Goal: Check status: Check status

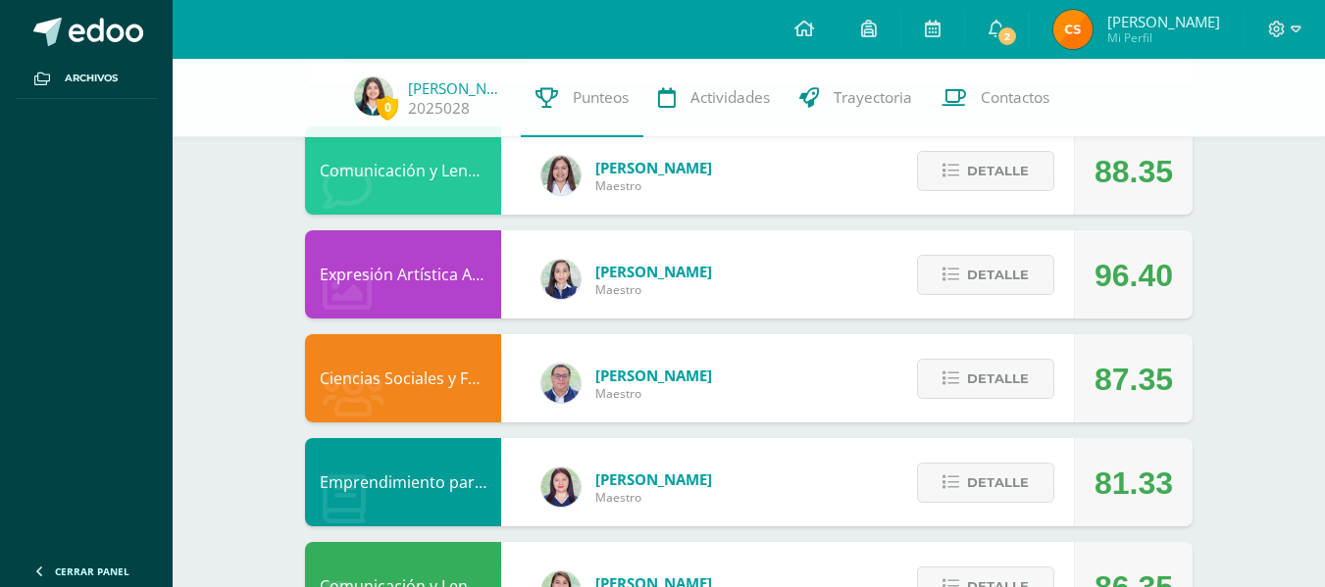
scroll to position [183, 0]
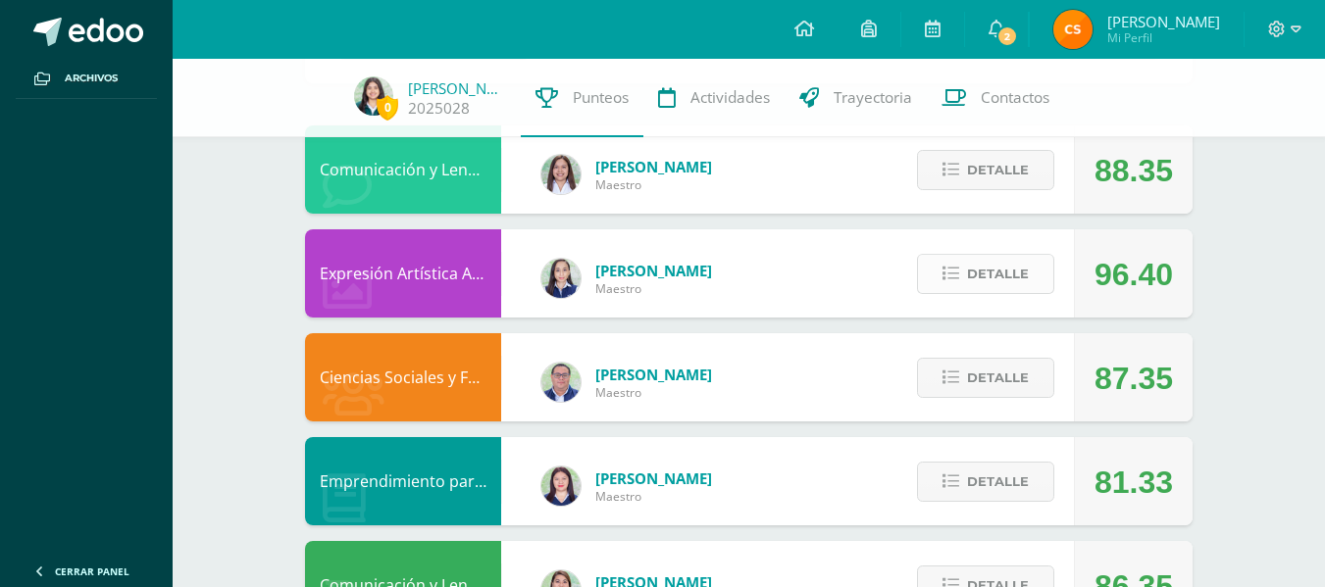
click at [1026, 279] on span "Detalle" at bounding box center [998, 274] width 62 height 36
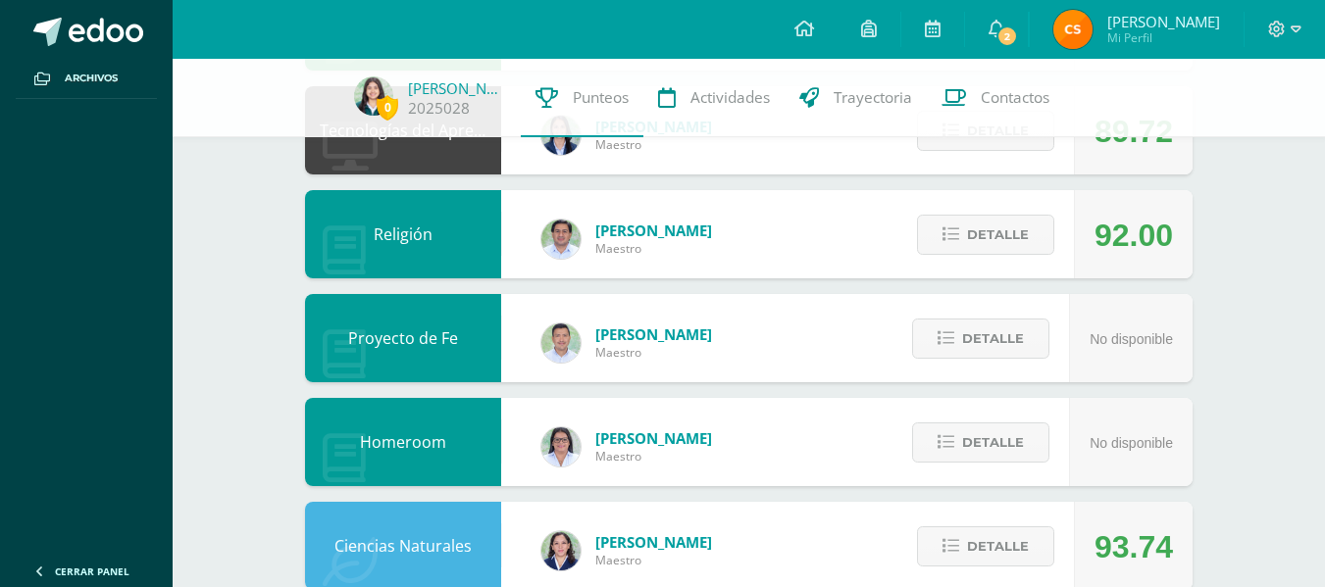
scroll to position [1098, 0]
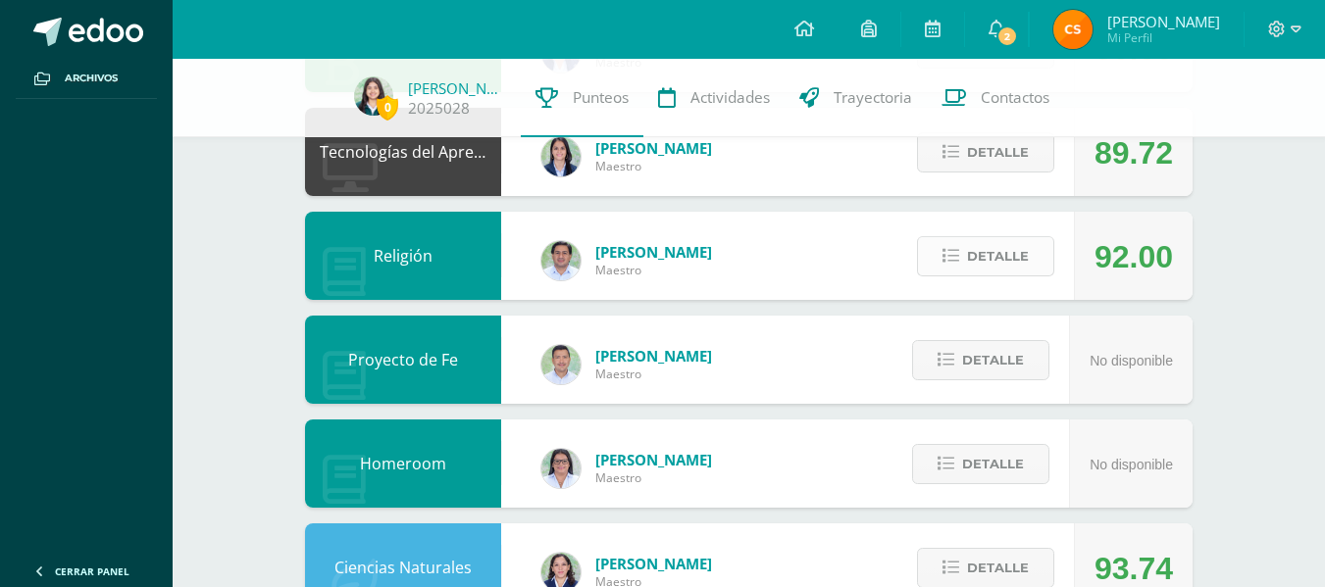
click at [975, 254] on span "Detalle" at bounding box center [998, 256] width 62 height 36
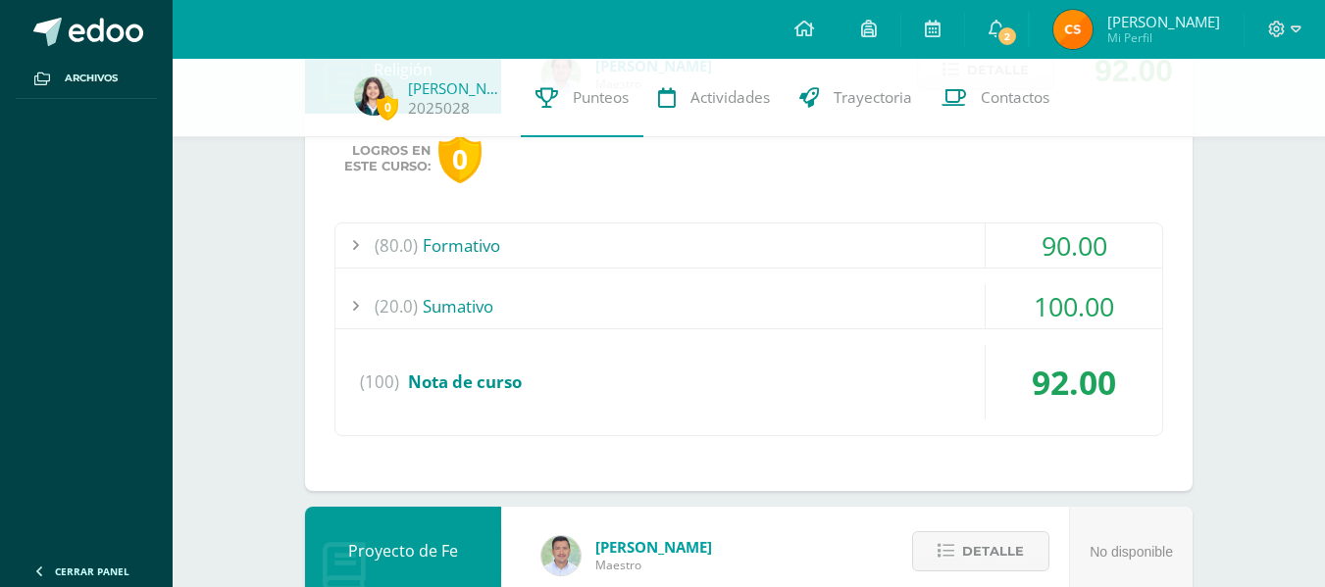
scroll to position [1292, 0]
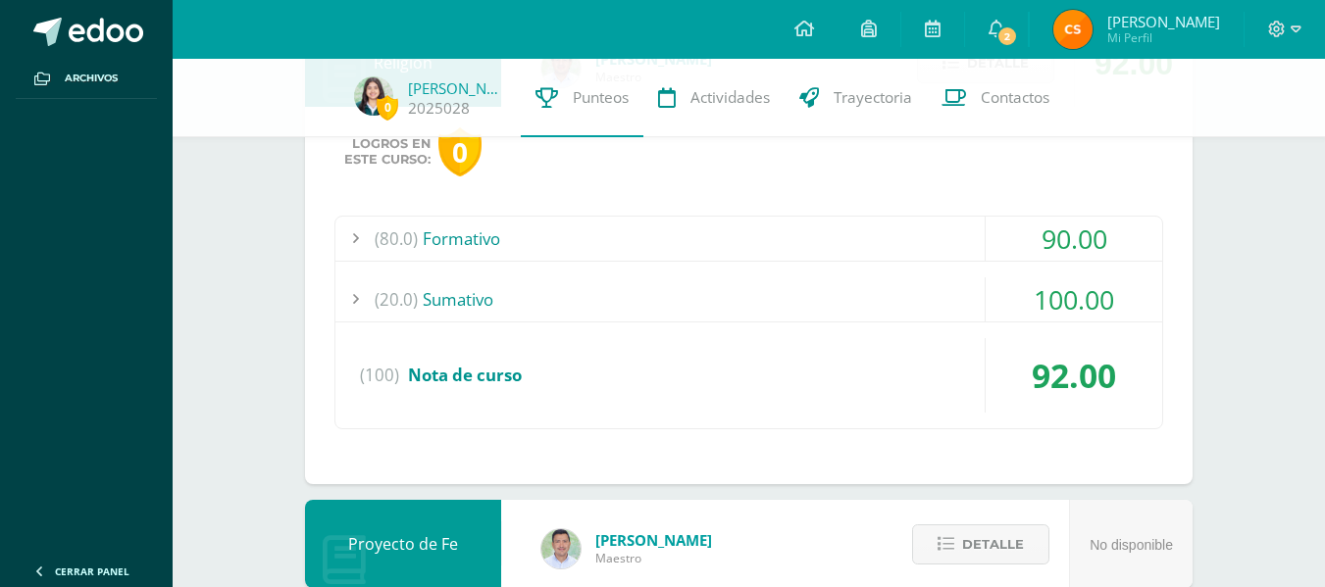
click at [928, 310] on div "(20.0) [GEOGRAPHIC_DATA]" at bounding box center [748, 300] width 827 height 44
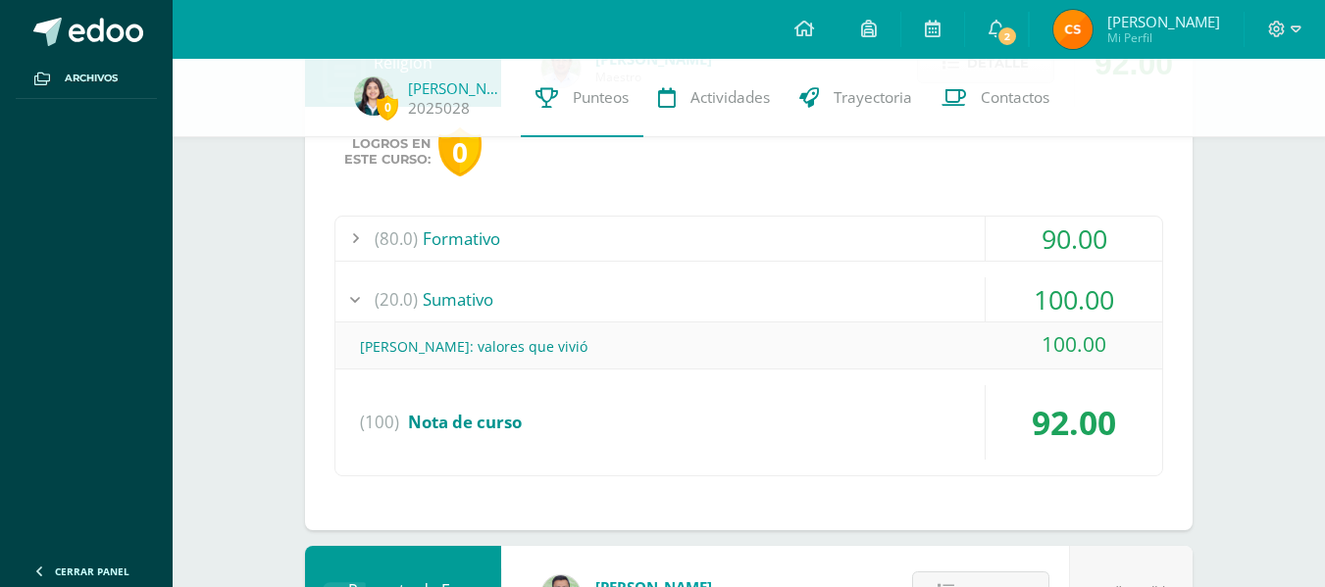
click at [809, 241] on div "(80.0) Formativo" at bounding box center [748, 239] width 827 height 44
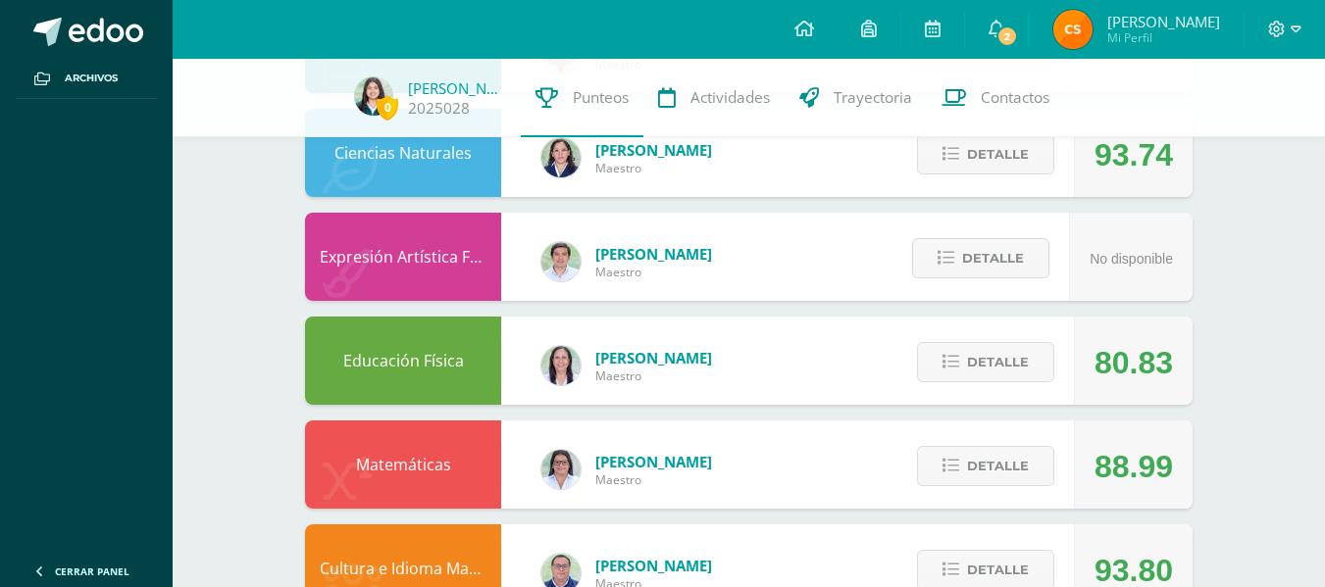
scroll to position [2293, 0]
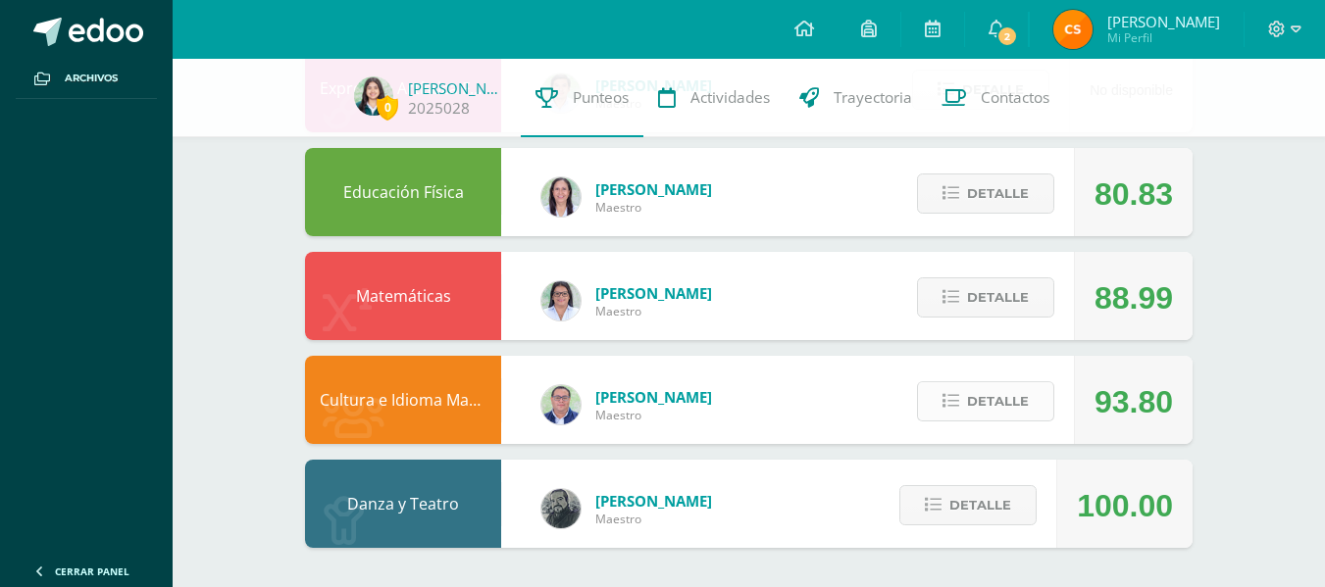
click at [976, 403] on span "Detalle" at bounding box center [998, 401] width 62 height 36
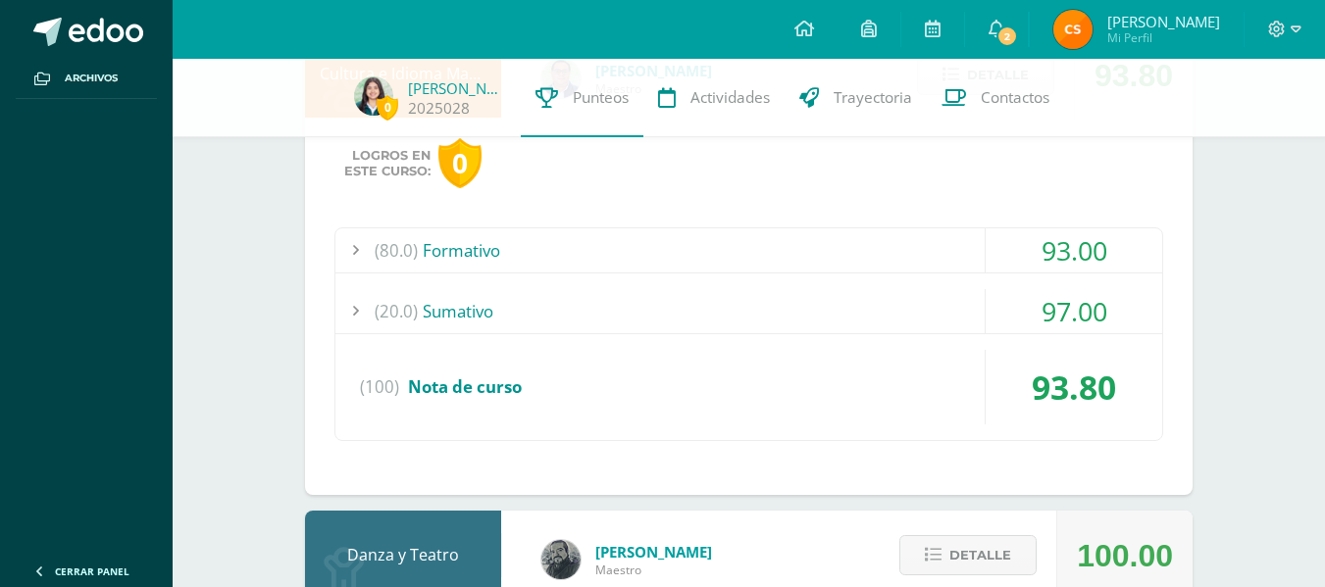
click at [817, 258] on div "(80.0) Formativo" at bounding box center [748, 251] width 827 height 44
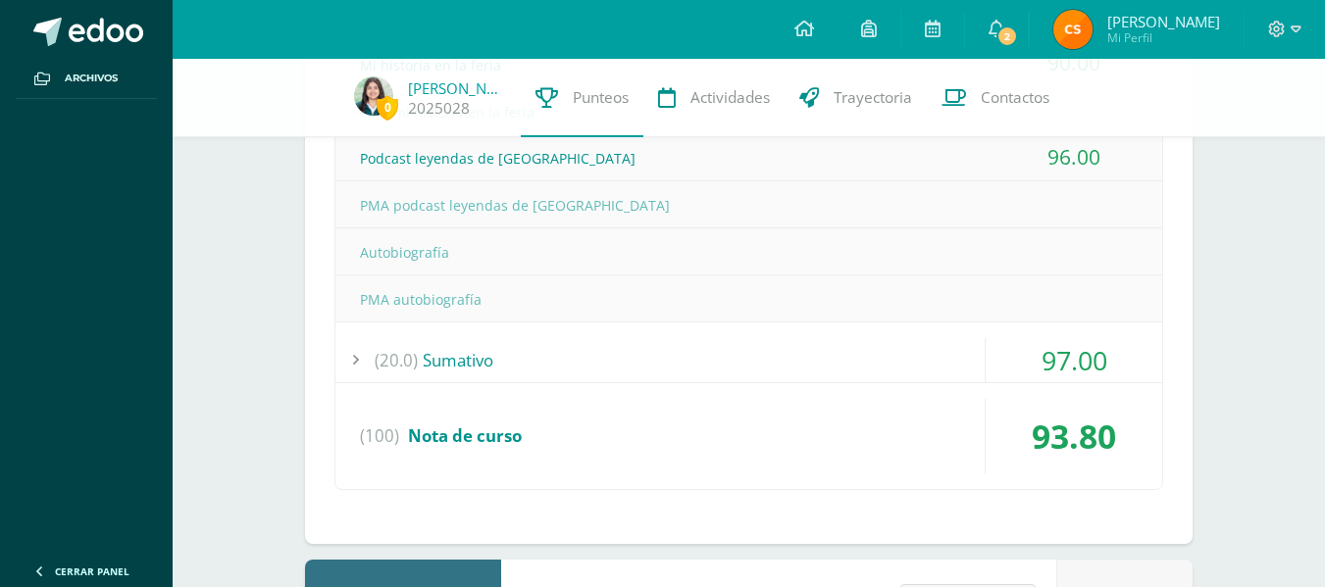
scroll to position [2718, 0]
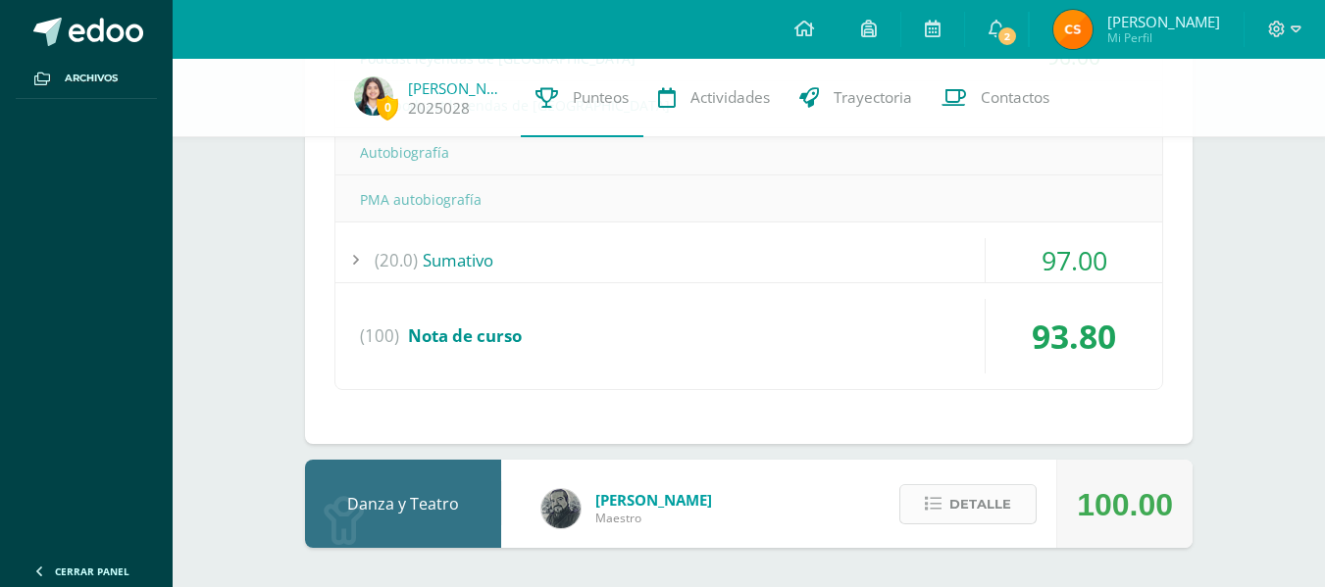
click at [906, 495] on button "Detalle" at bounding box center [967, 504] width 137 height 40
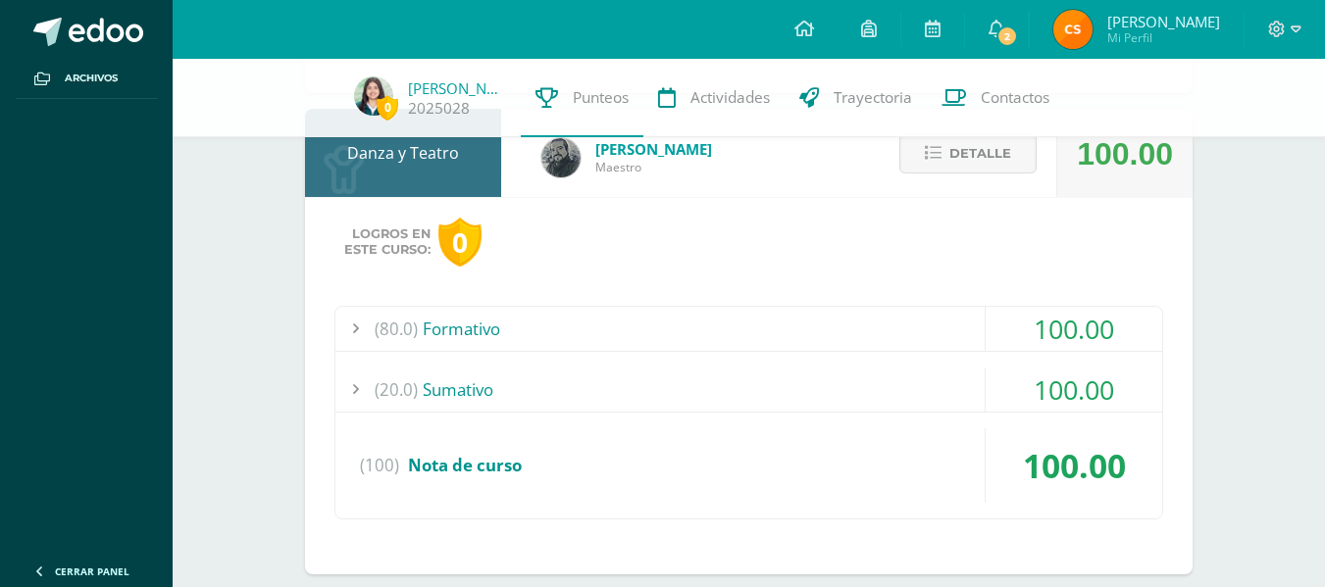
scroll to position [3095, 0]
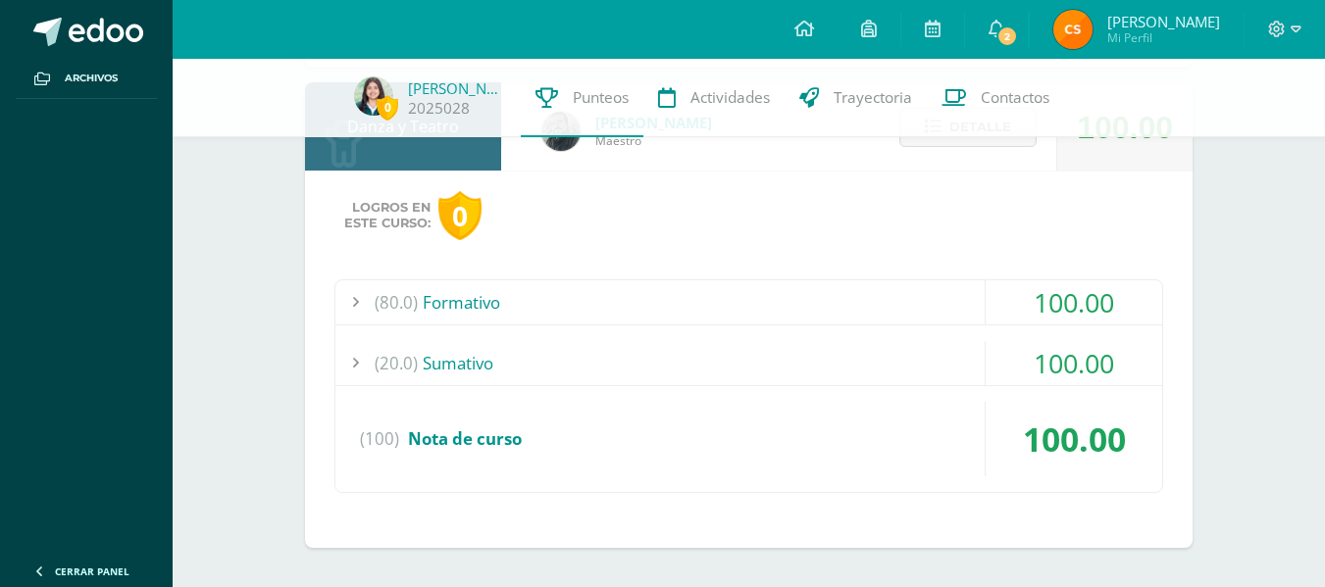
drag, startPoint x: 936, startPoint y: 428, endPoint x: 880, endPoint y: 323, distance: 118.9
click at [880, 323] on div "(80.0) Formativo 100.00 Primer revisión coreográfica latina 100.00" at bounding box center [748, 387] width 829 height 214
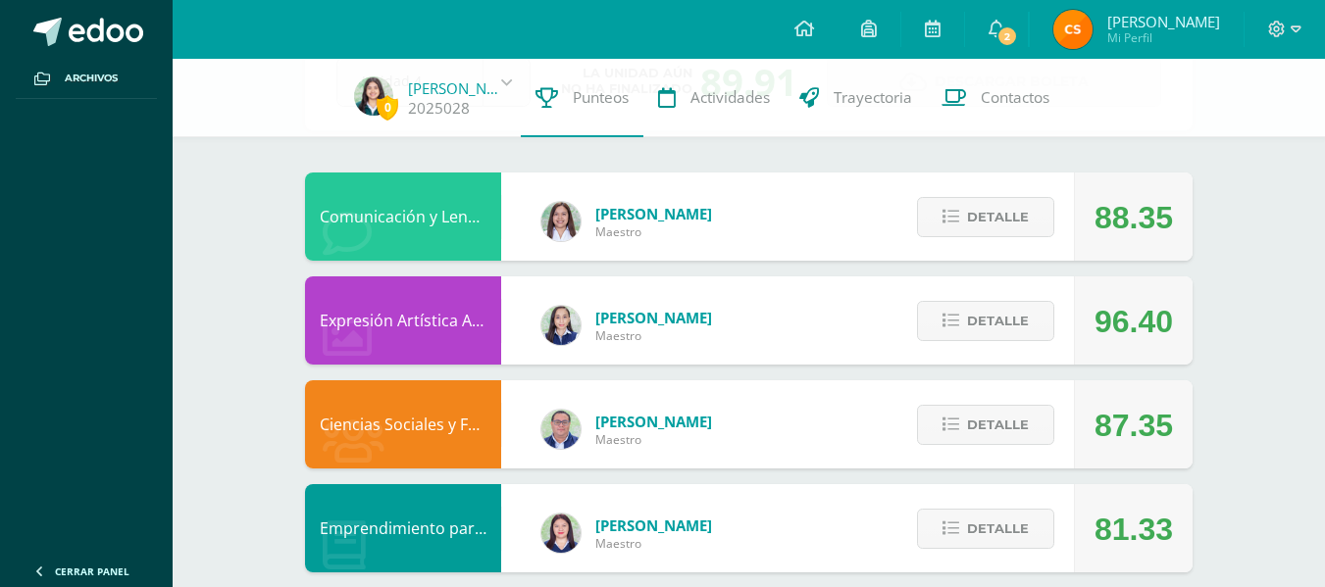
scroll to position [149, 0]
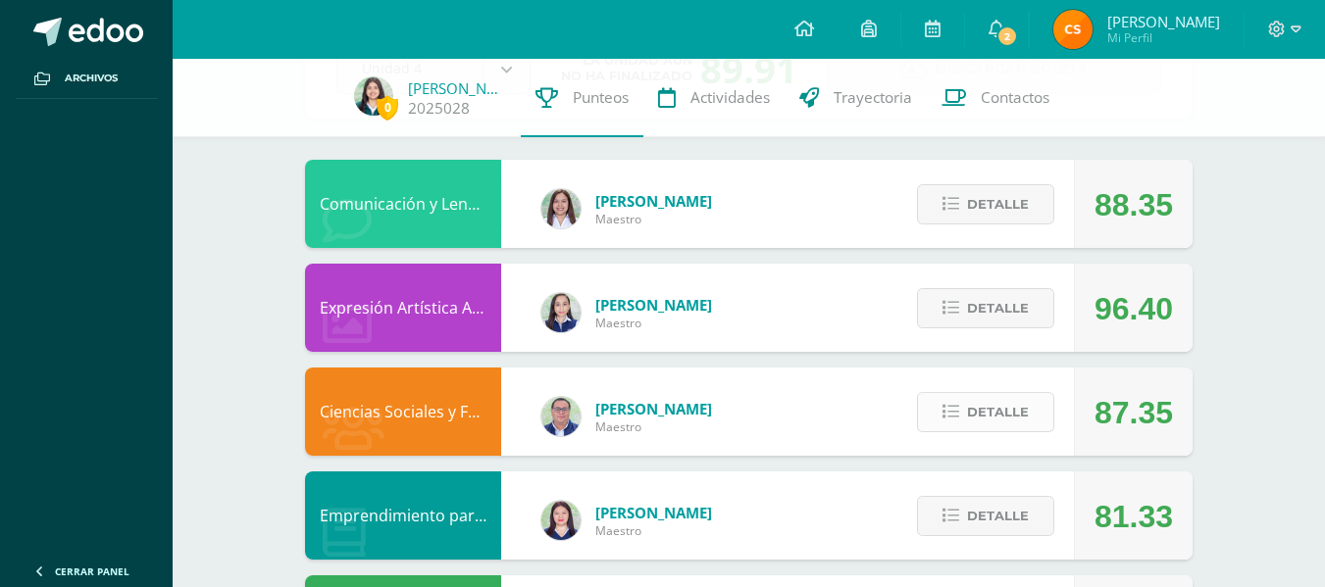
click at [1004, 416] on span "Detalle" at bounding box center [998, 412] width 62 height 36
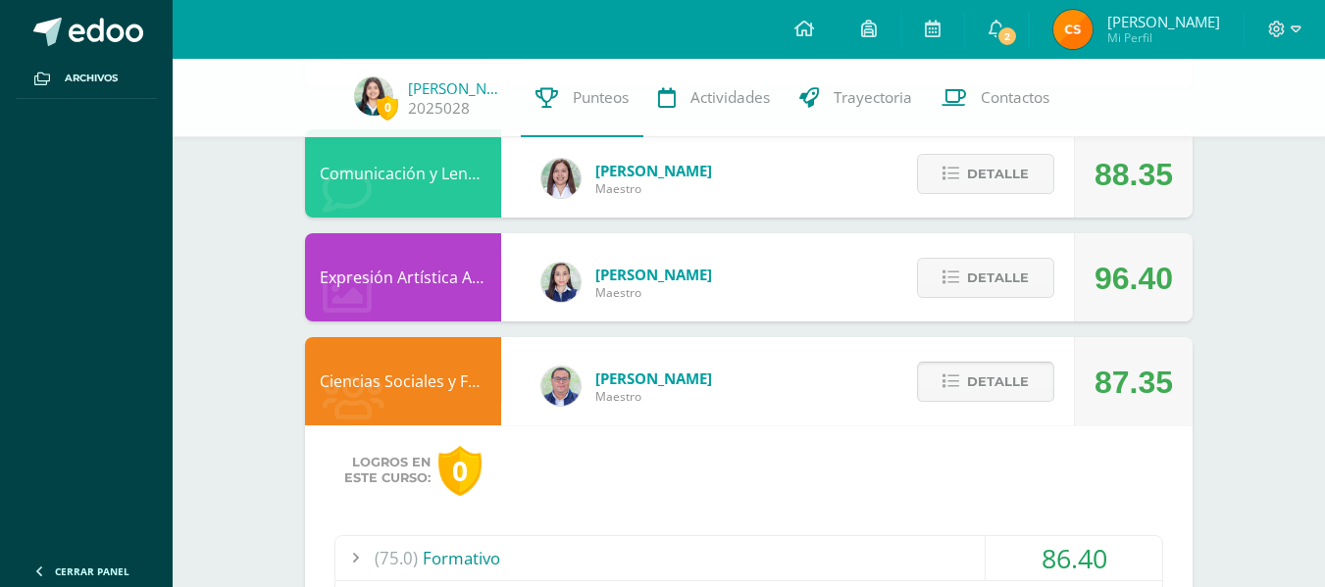
scroll to position [0, 0]
